Goal: Transaction & Acquisition: Purchase product/service

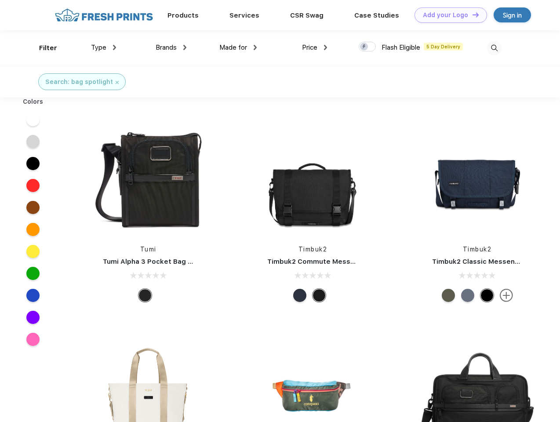
scroll to position [0, 0]
click at [447, 15] on link "Add your Logo Design Tool" at bounding box center [450, 14] width 73 height 15
click at [0, 0] on div "Design Tool" at bounding box center [0, 0] width 0 height 0
click at [471, 15] on link "Add your Logo Design Tool" at bounding box center [450, 14] width 73 height 15
click at [42, 48] on div "Filter" at bounding box center [48, 48] width 18 height 10
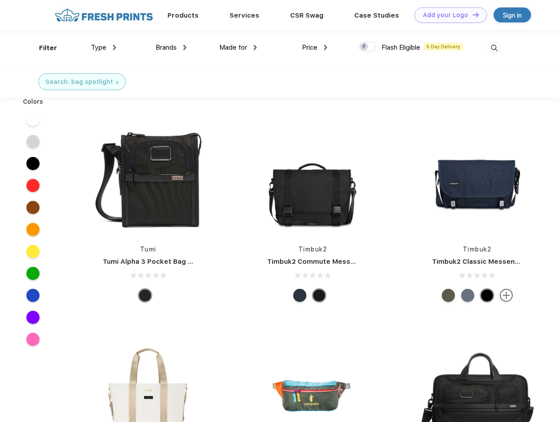
click at [104, 47] on span "Type" at bounding box center [98, 48] width 15 height 8
click at [171, 47] on span "Brands" at bounding box center [166, 48] width 21 height 8
click at [238, 47] on span "Made for" at bounding box center [233, 48] width 28 height 8
click at [315, 47] on span "Price" at bounding box center [309, 48] width 15 height 8
click at [367, 47] on div at bounding box center [367, 47] width 17 height 10
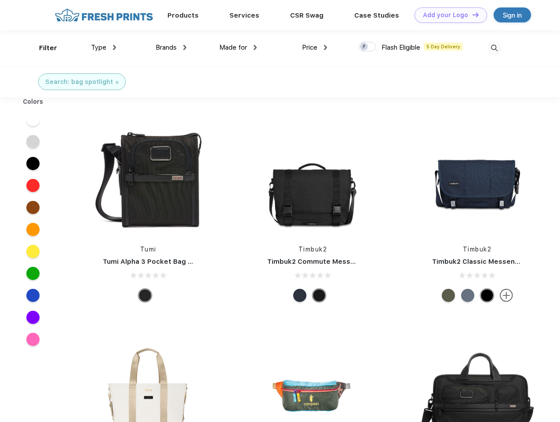
click at [364, 47] on input "checkbox" at bounding box center [362, 44] width 6 height 6
click at [494, 48] on img at bounding box center [494, 48] width 15 height 15
